Goal: Check status

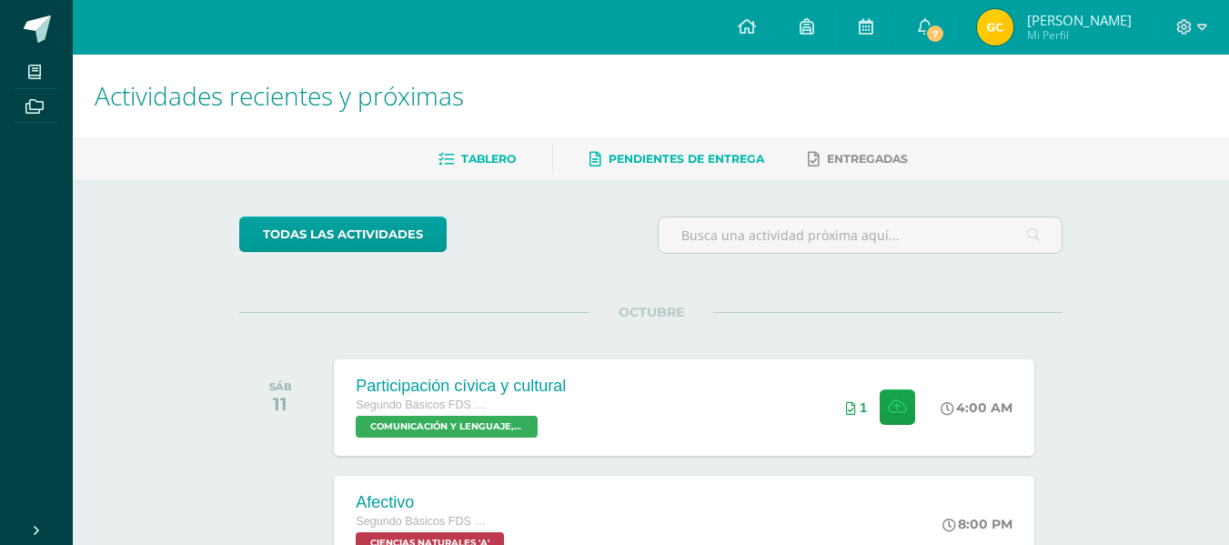
click at [677, 150] on link "Pendientes de entrega" at bounding box center [677, 159] width 175 height 29
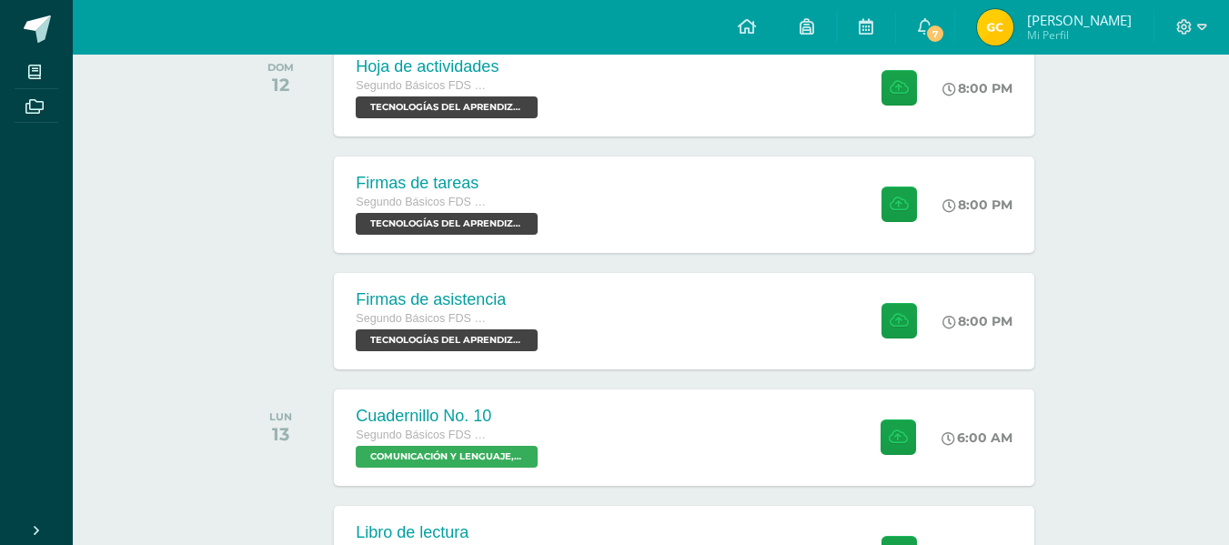
scroll to position [315, 0]
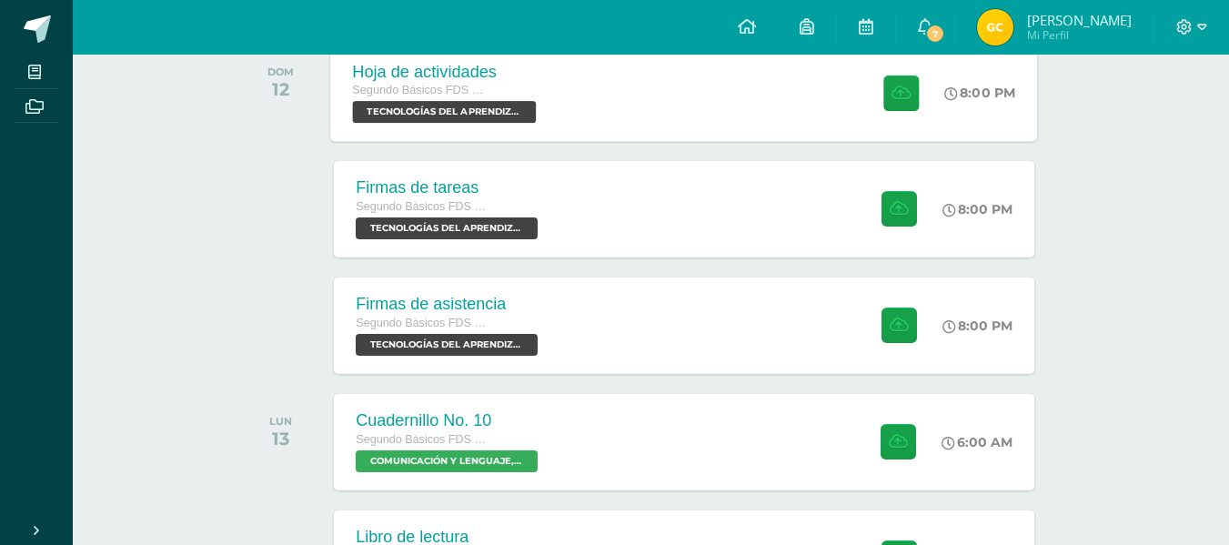
click at [667, 85] on div "Hoja de actividades Segundo Básicos FDS [DATE] TECNOLOGÍAS DEL APRENDIZAJE Y LA…" at bounding box center [684, 92] width 707 height 97
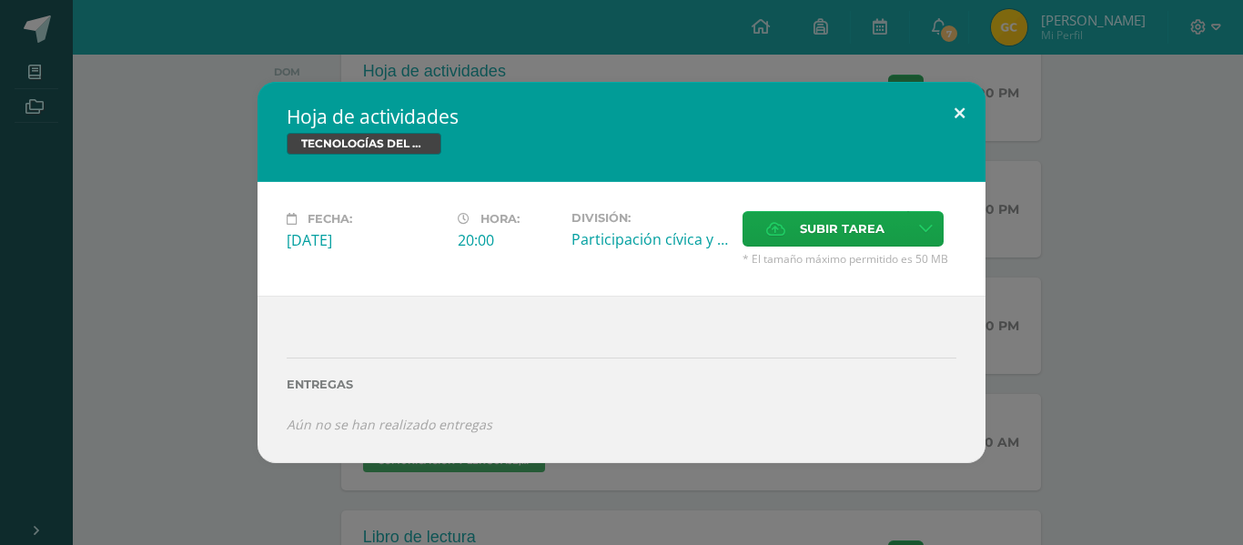
click at [963, 106] on button at bounding box center [960, 113] width 52 height 62
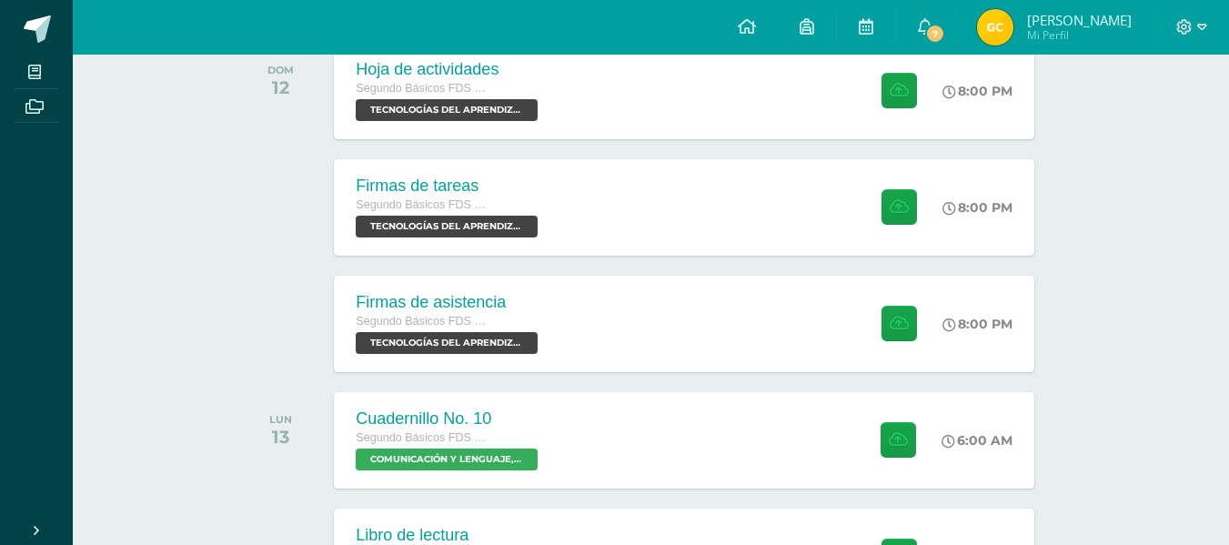
scroll to position [280, 0]
